Goal: Task Accomplishment & Management: Use online tool/utility

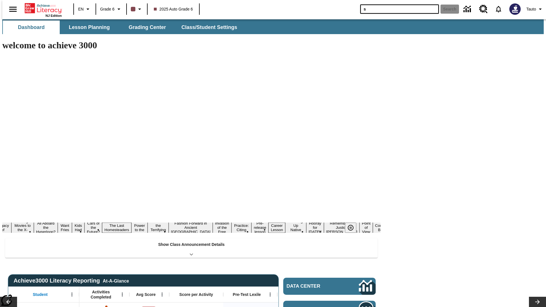
type input "s"
click at [447, 9] on button "Search" at bounding box center [450, 9] width 18 height 9
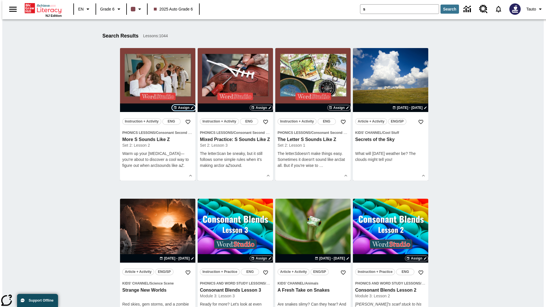
click at [184, 108] on span "Assign" at bounding box center [183, 107] width 11 height 5
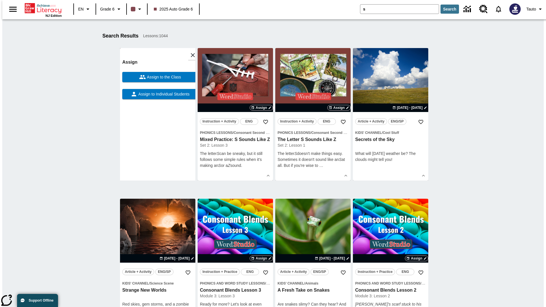
scroll to position [89, 0]
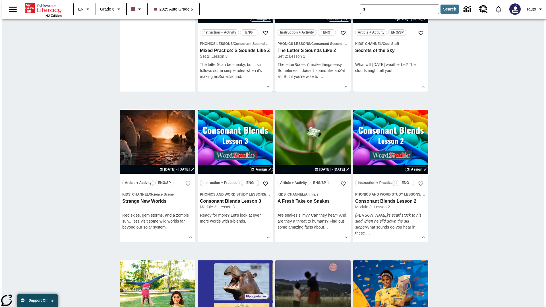
click at [158, 8] on span "Assign to Individual Students" at bounding box center [163, 5] width 52 height 6
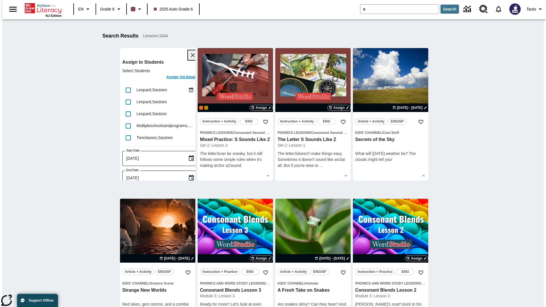
click at [191, 55] on icon "Close" at bounding box center [193, 55] width 4 height 4
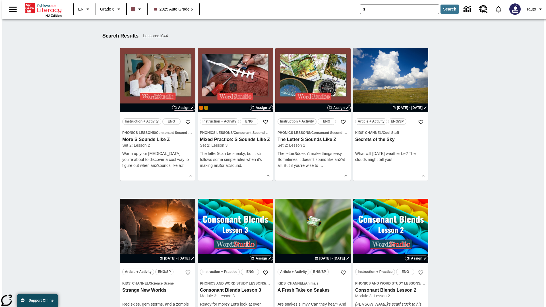
scroll to position [105, 0]
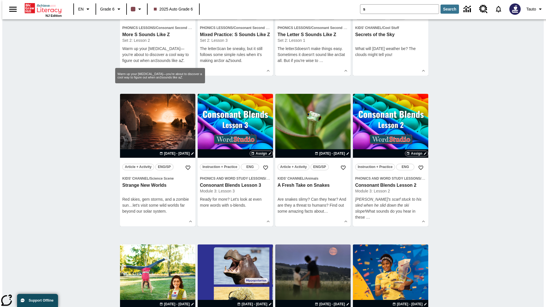
click at [184, 5] on span "Assign" at bounding box center [183, 2] width 11 height 5
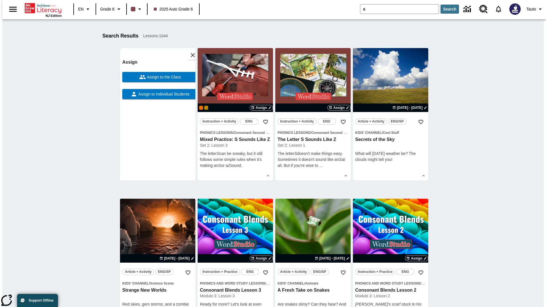
scroll to position [72, 0]
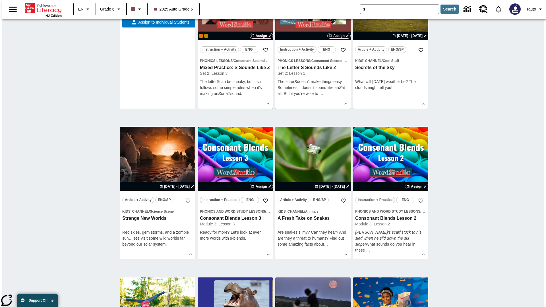
click at [158, 8] on span "Assign to the Class" at bounding box center [163, 5] width 35 height 6
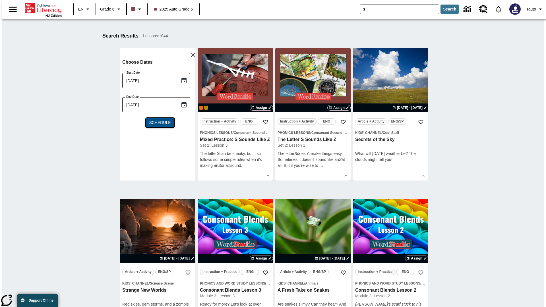
click at [158, 123] on span "Schedule" at bounding box center [160, 123] width 22 height 6
